Goal: Task Accomplishment & Management: Manage account settings

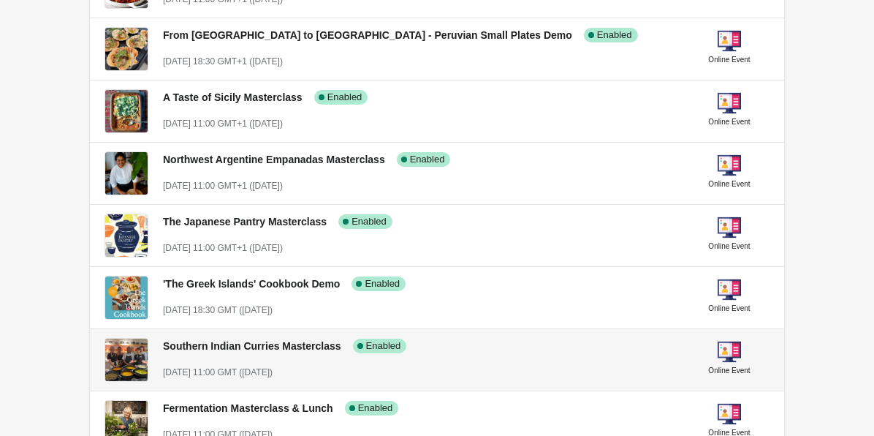
scroll to position [437, 0]
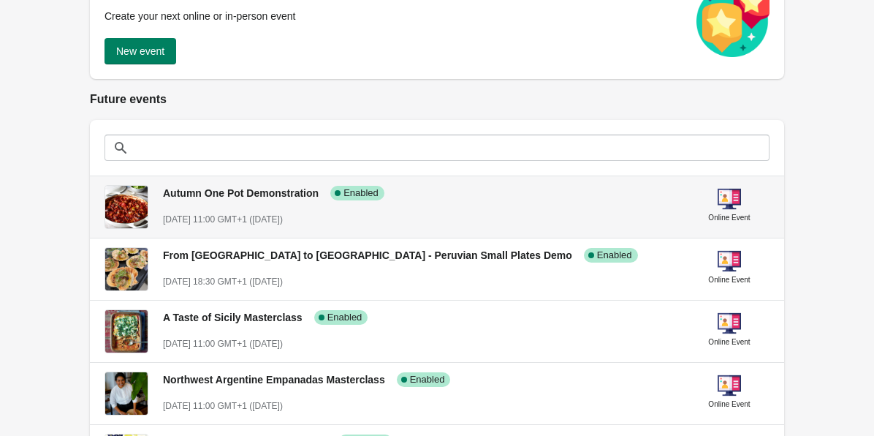
scroll to position [219, 0]
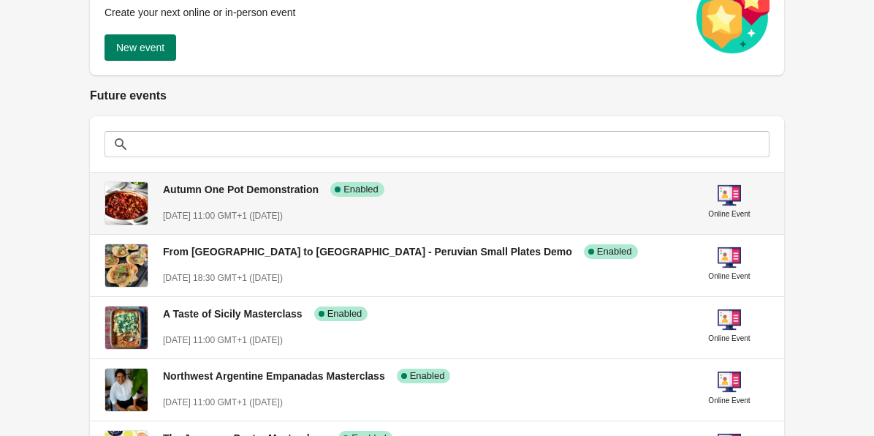
click at [389, 204] on div "Autumn One Pot Demonstration Success Complete Enabled [DATE] 11:00 GMT+1 ([DATE…" at bounding box center [420, 196] width 515 height 53
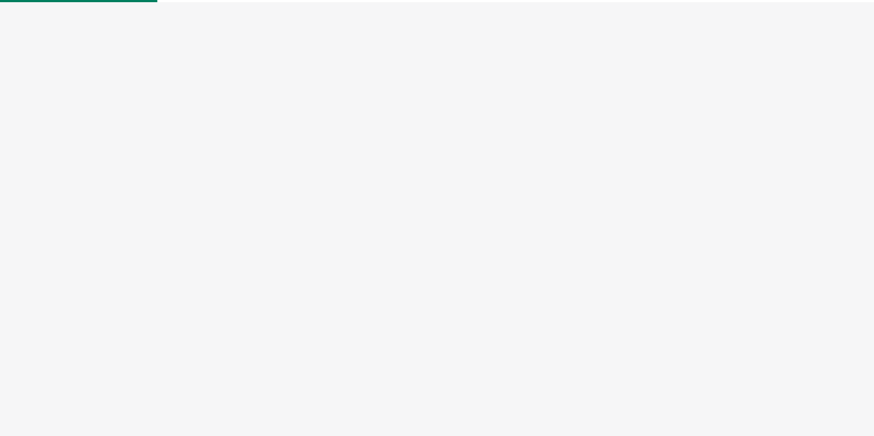
select select "US"
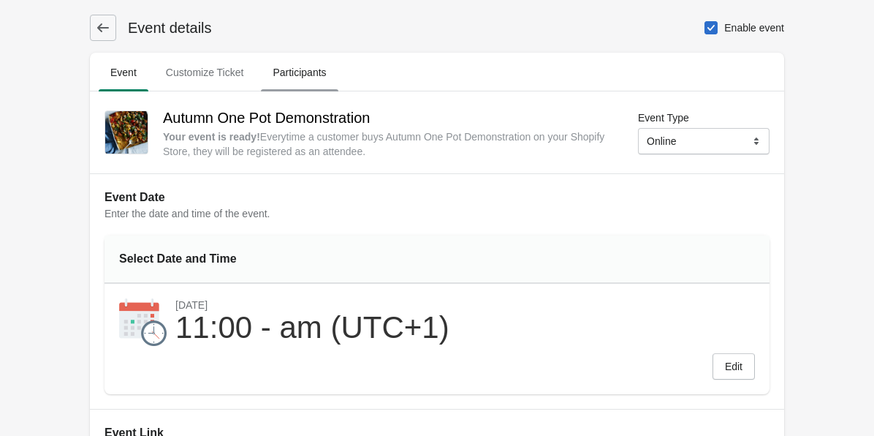
click at [308, 79] on span "Participants" at bounding box center [299, 72] width 77 height 26
select select "US"
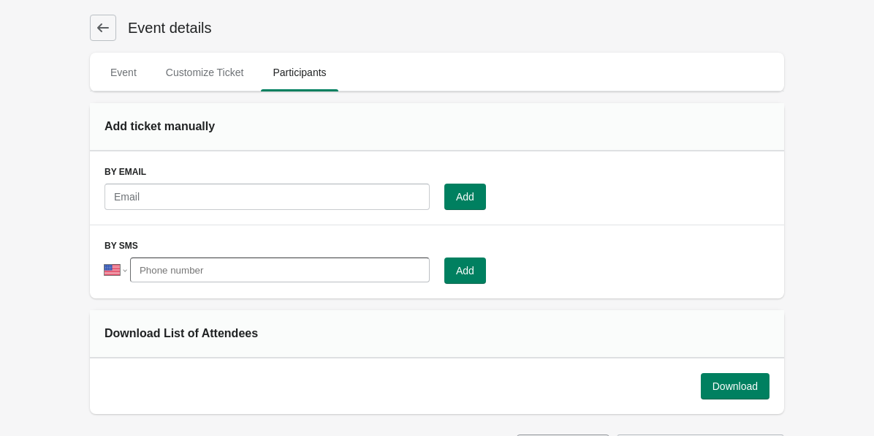
click at [109, 31] on icon at bounding box center [103, 27] width 15 height 15
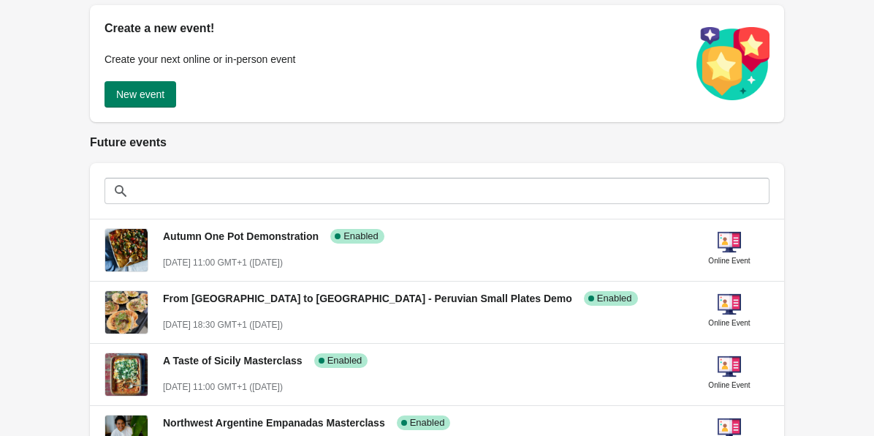
scroll to position [175, 0]
